Goal: Find specific page/section: Find specific page/section

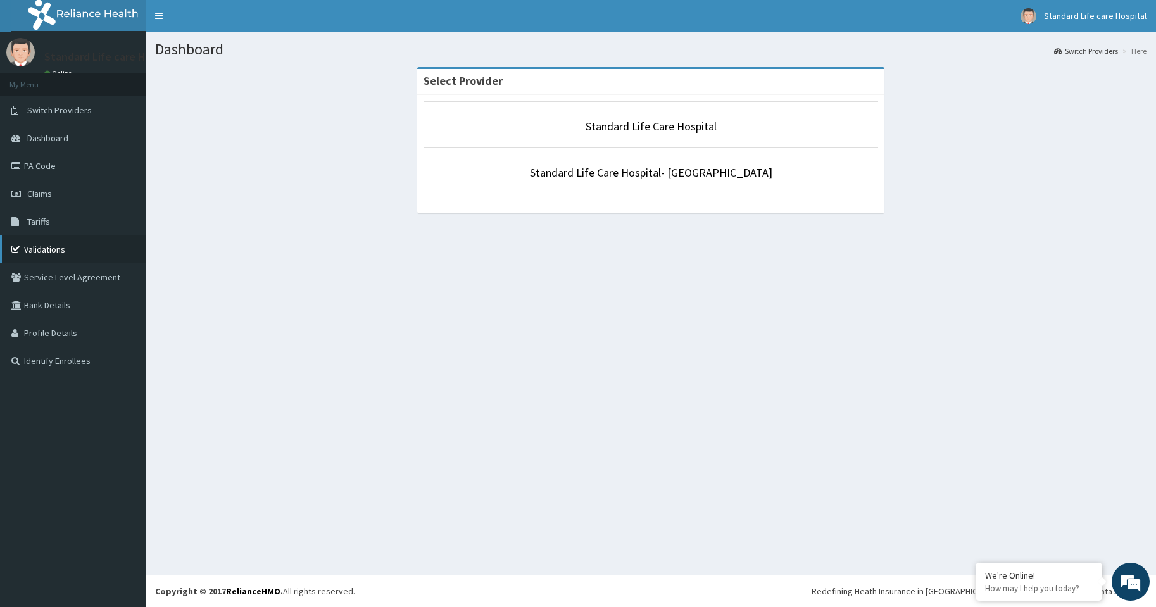
click at [41, 250] on link "Validations" at bounding box center [73, 249] width 146 height 28
